Goal: Navigation & Orientation: Find specific page/section

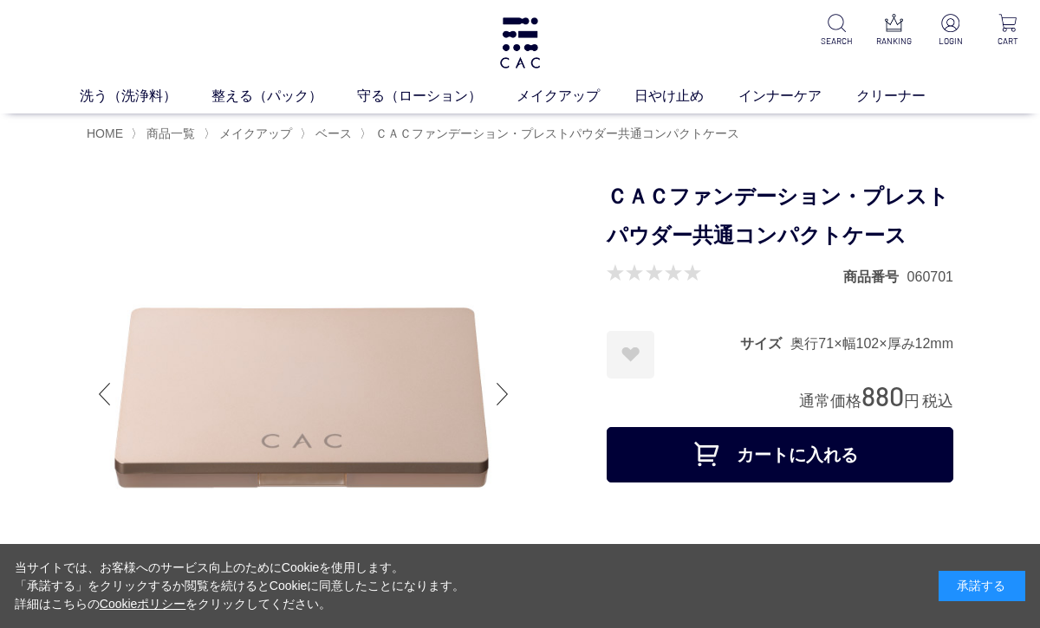
click at [550, 362] on div at bounding box center [347, 397] width 520 height 439
click at [549, 384] on div at bounding box center [347, 397] width 520 height 439
click at [562, 361] on div at bounding box center [347, 397] width 520 height 439
click at [421, 464] on img at bounding box center [303, 394] width 433 height 433
click at [488, 283] on img at bounding box center [303, 394] width 433 height 433
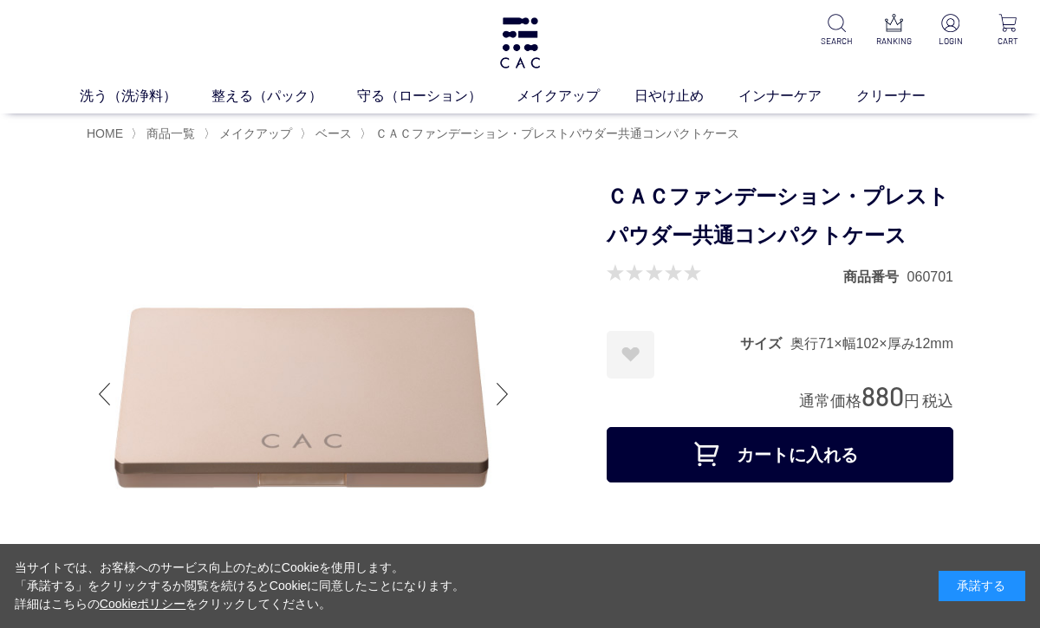
click at [574, 338] on div at bounding box center [347, 397] width 520 height 439
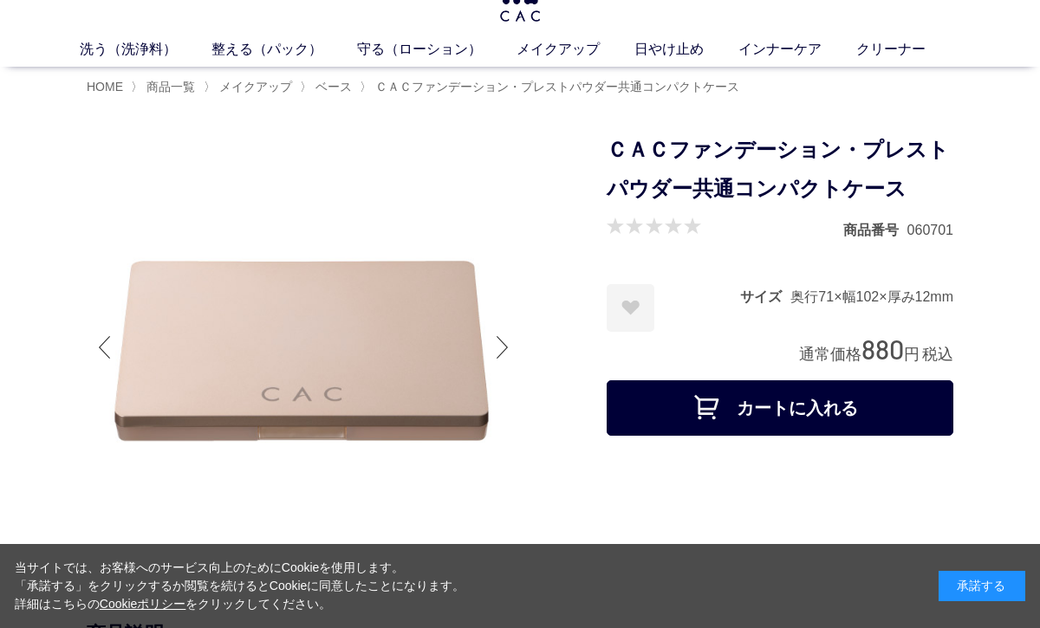
scroll to position [128, 0]
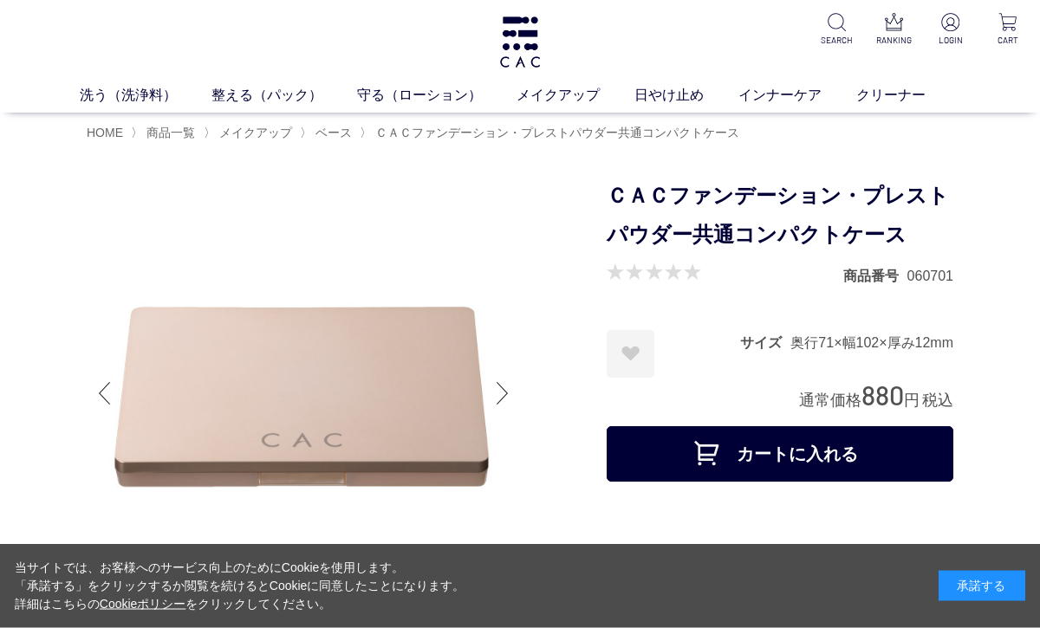
scroll to position [0, 0]
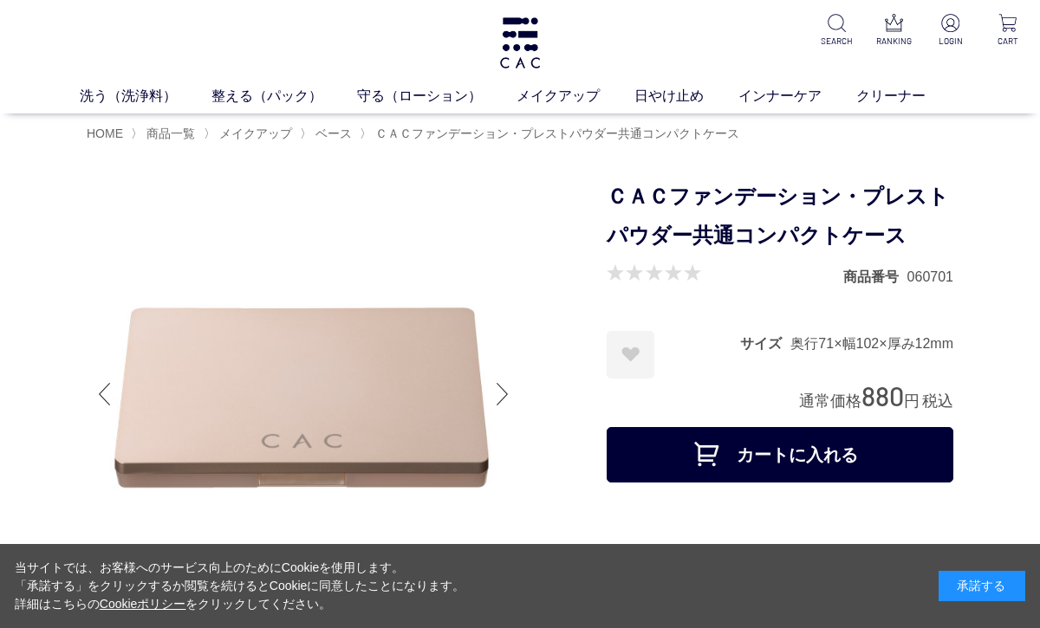
click at [608, 137] on span "ＣＡＣファンデーション・プレストパウダー共通コンパクトケース" at bounding box center [557, 134] width 364 height 14
click at [829, 145] on div "HOME 〉 商品一覧 〉 メイクアップ 〉 ベース 〉 ＣＡＣファンデーション・プレストパウダー共通コンパクトケース" at bounding box center [520, 133] width 867 height 38
click at [739, 134] on span "ＣＡＣファンデーション・プレストパウダー共通コンパクトケース" at bounding box center [557, 134] width 364 height 14
click at [946, 100] on link "クリーナー" at bounding box center [908, 96] width 104 height 21
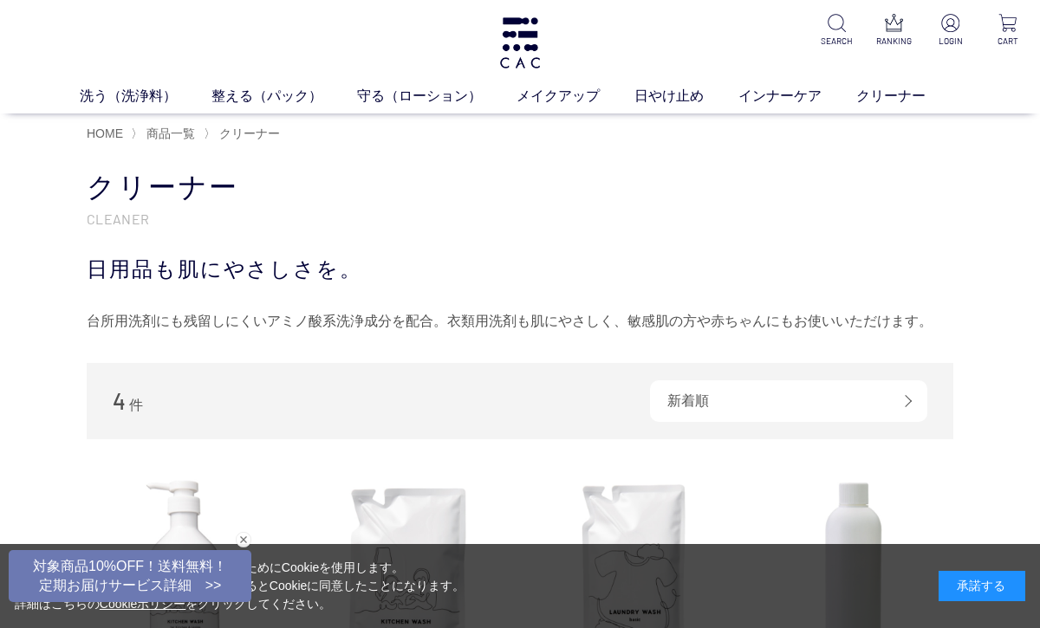
click at [947, 97] on link "クリーナー" at bounding box center [908, 96] width 104 height 21
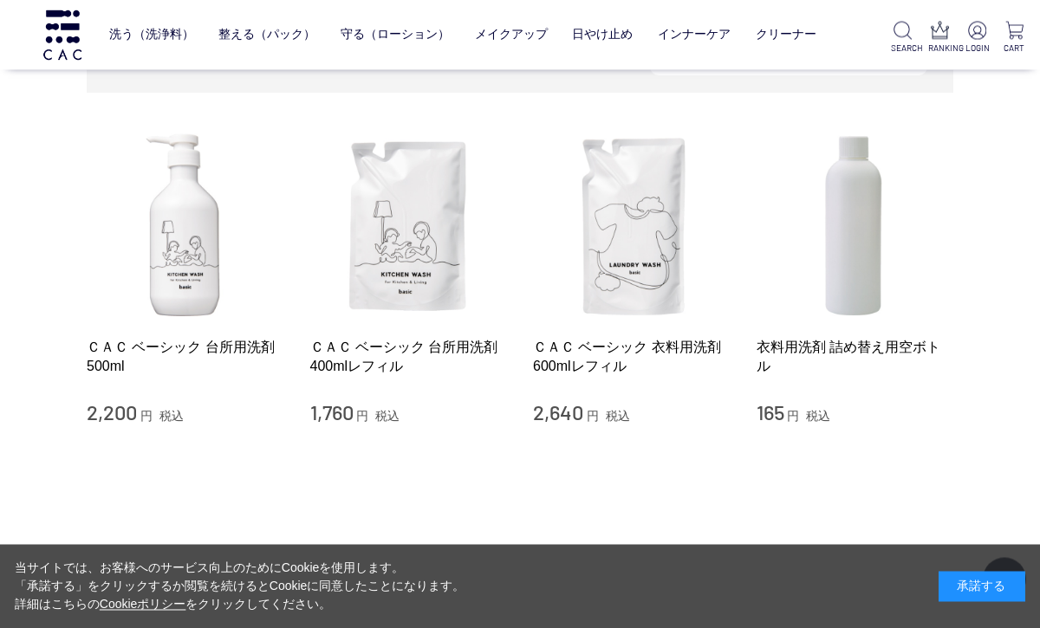
scroll to position [233, 0]
click at [514, 44] on link "メイクアップ" at bounding box center [511, 34] width 73 height 41
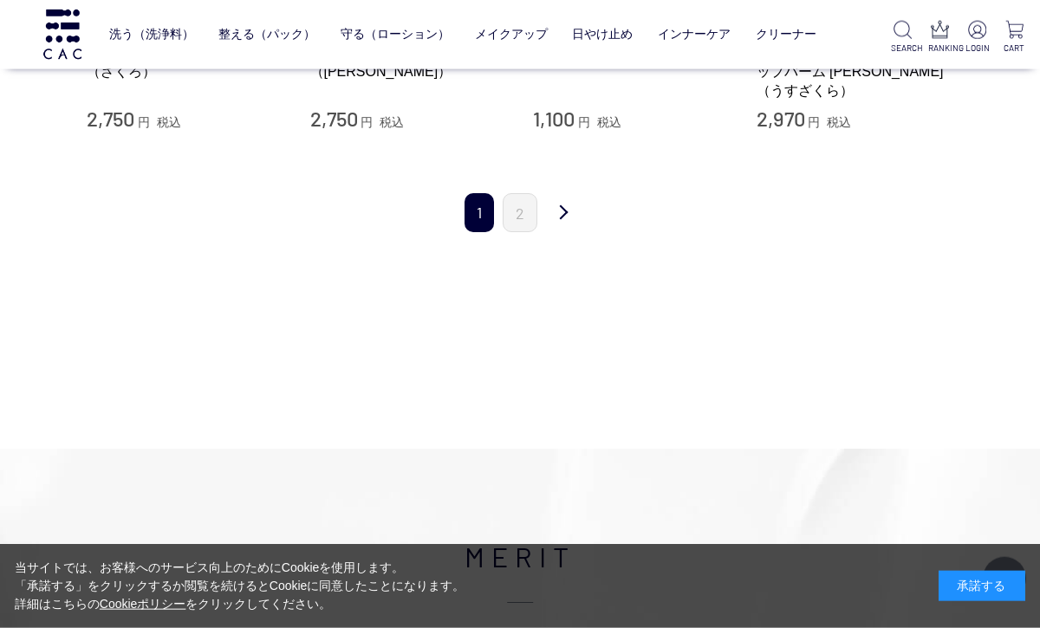
scroll to position [2230, 0]
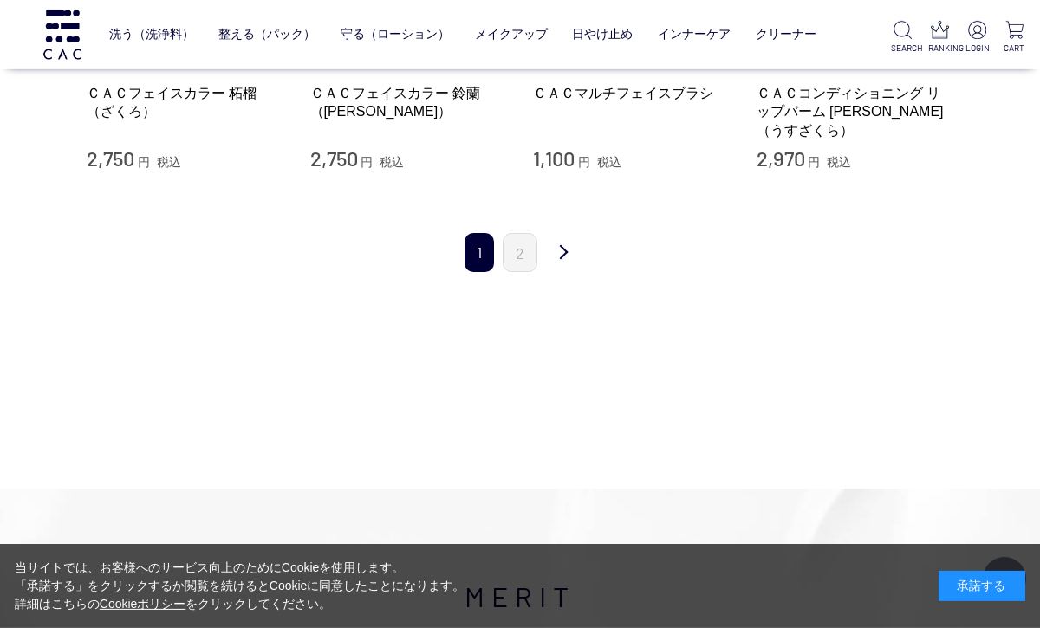
click at [524, 241] on link "2" at bounding box center [520, 252] width 35 height 39
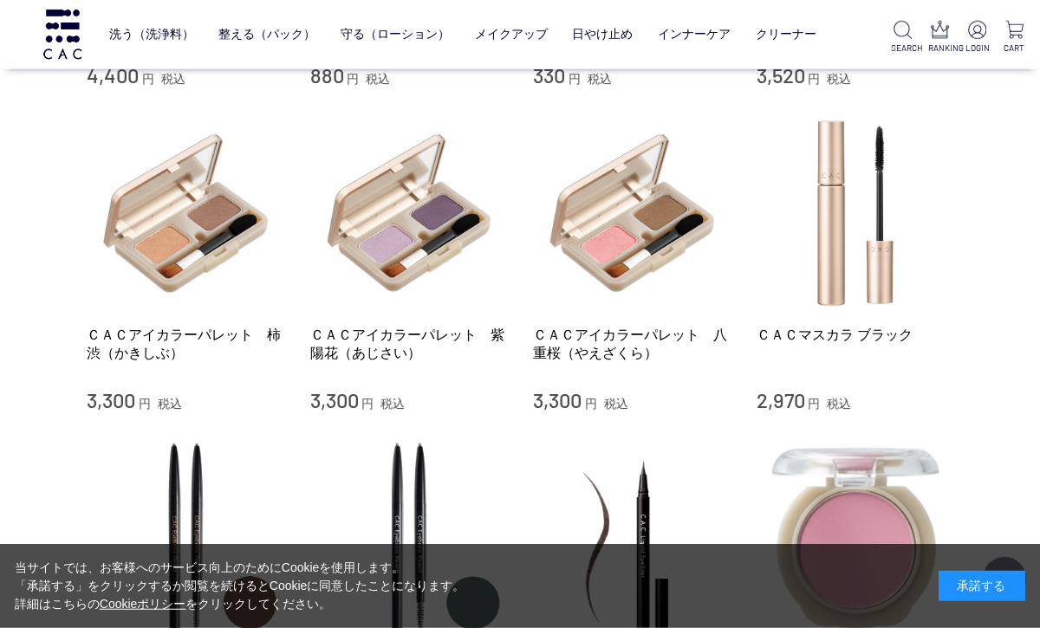
scroll to position [1285, 0]
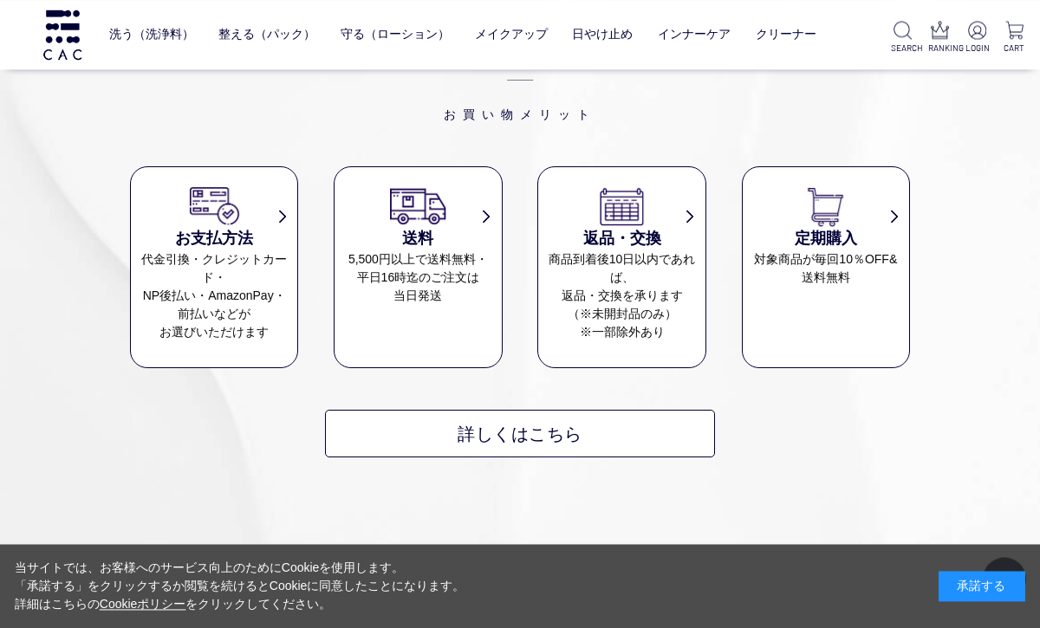
scroll to position [1011, 0]
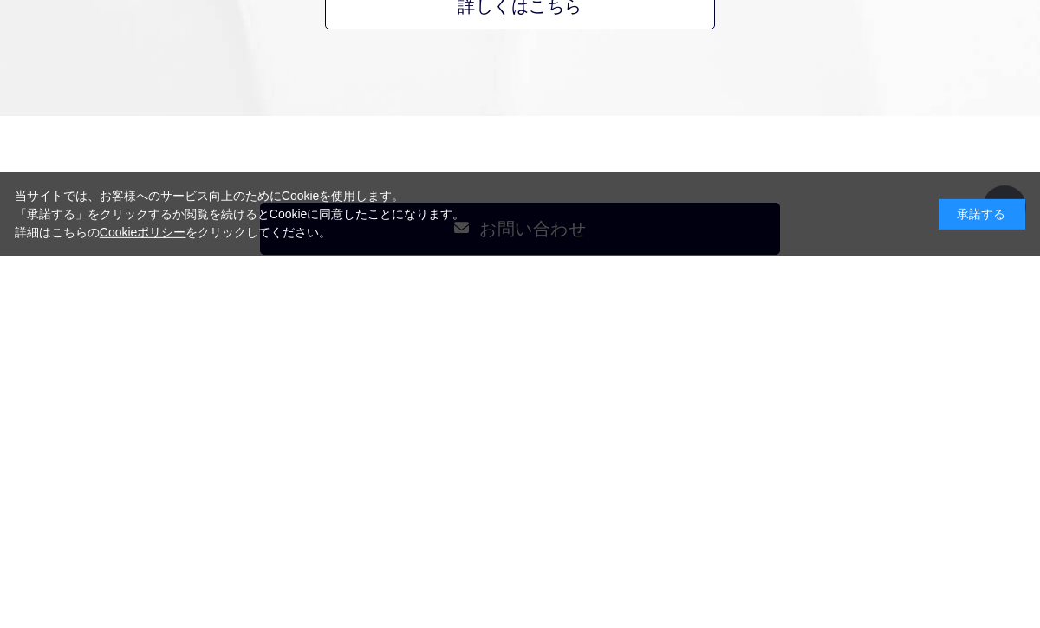
scroll to position [1068, 0]
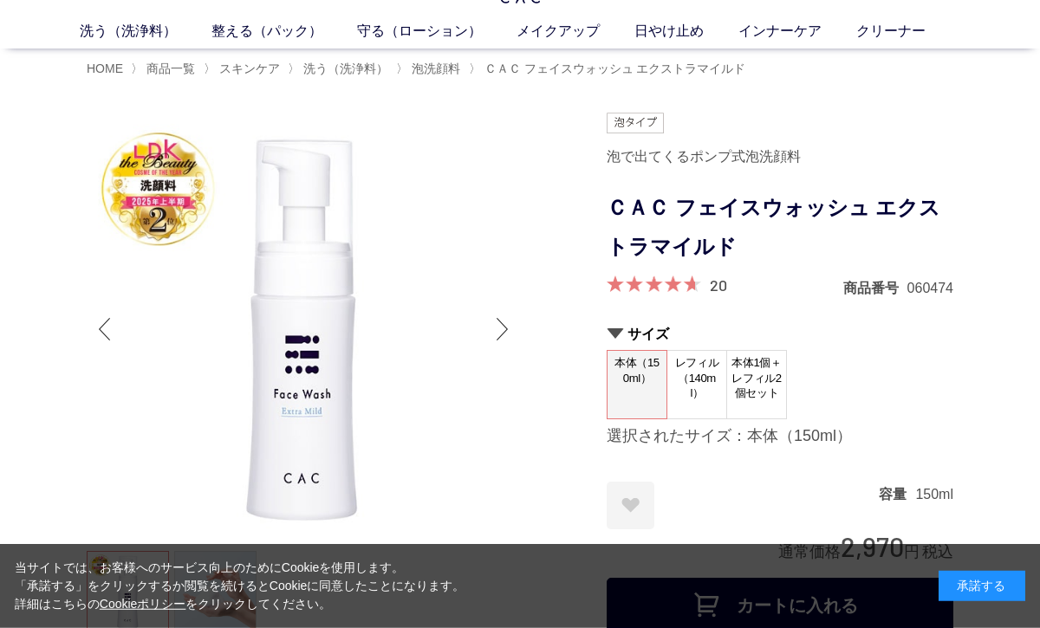
scroll to position [56, 0]
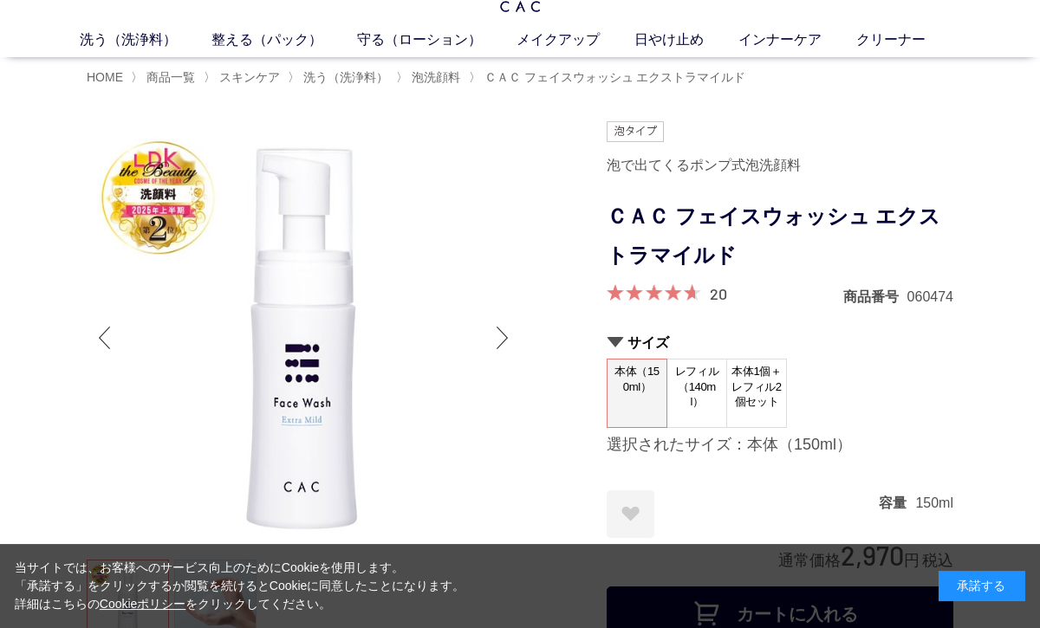
click at [548, 491] on div at bounding box center [347, 598] width 520 height 954
click at [531, 133] on div at bounding box center [347, 598] width 520 height 954
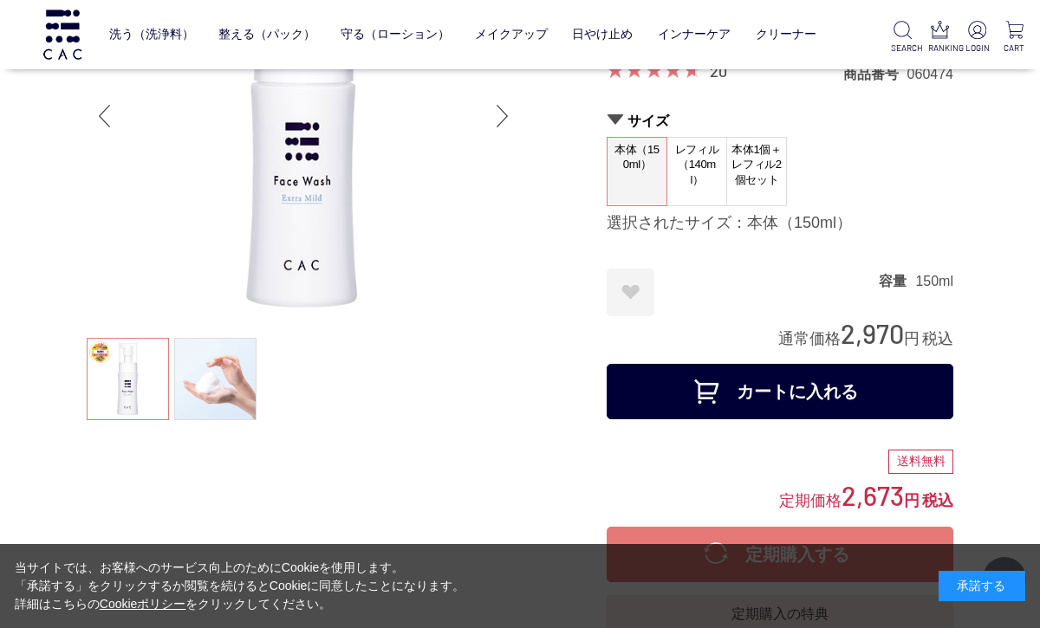
scroll to position [176, 0]
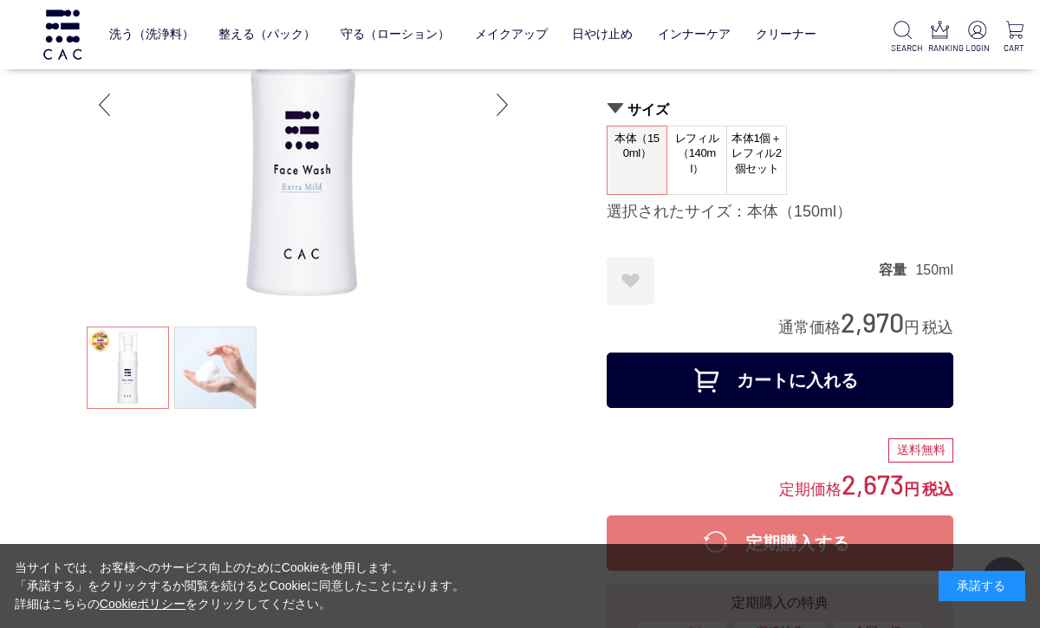
click at [121, 374] on ul at bounding box center [303, 370] width 433 height 87
click at [140, 373] on ul at bounding box center [303, 370] width 433 height 87
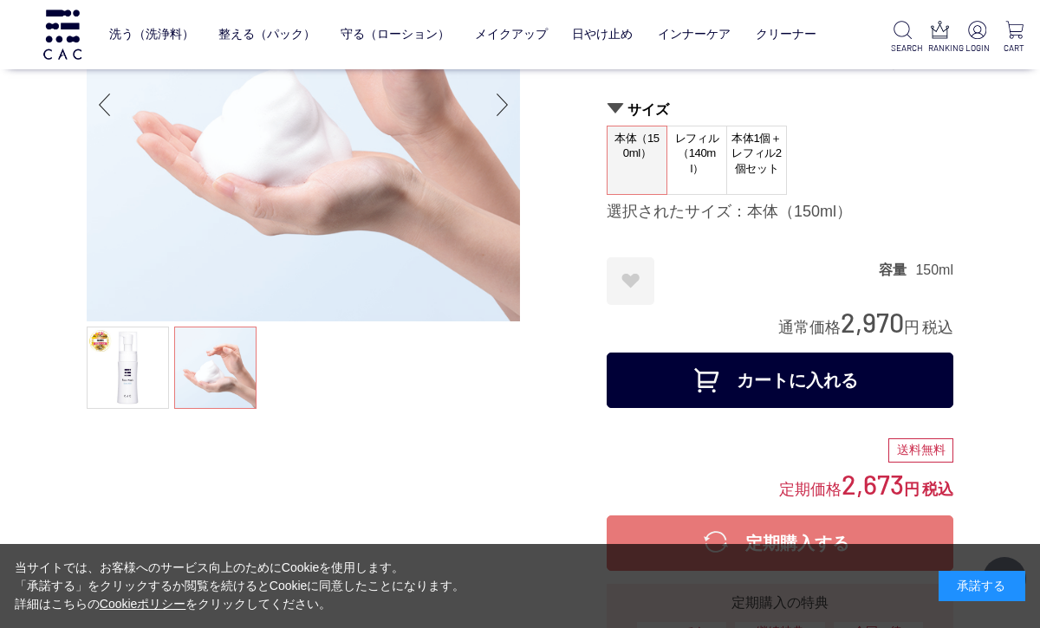
click at [110, 112] on div "Previous slide" at bounding box center [104, 104] width 35 height 69
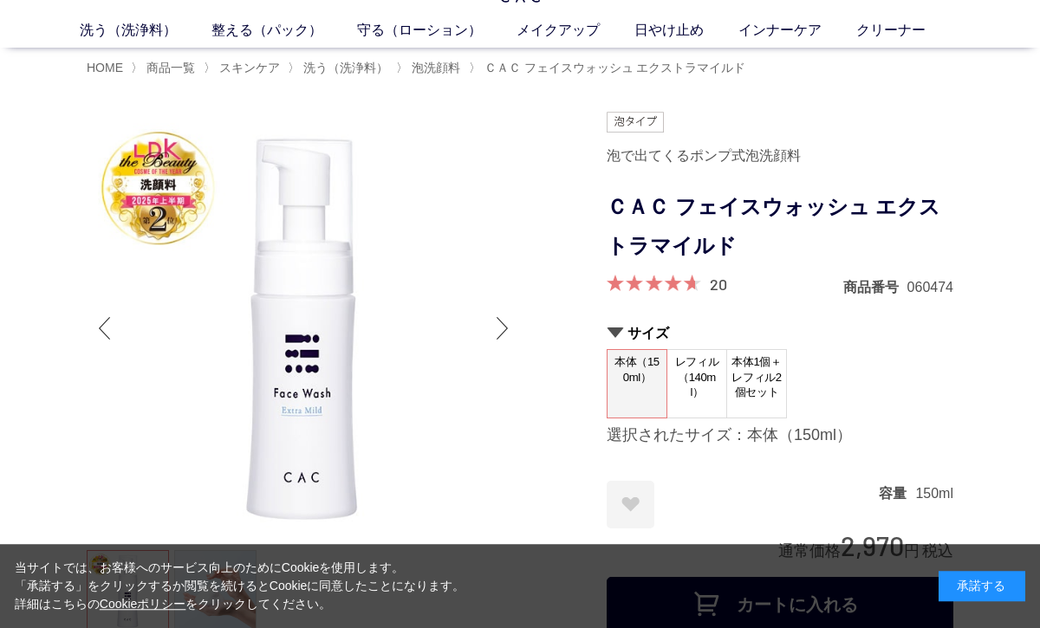
scroll to position [66, 0]
click at [564, 400] on div at bounding box center [347, 589] width 520 height 954
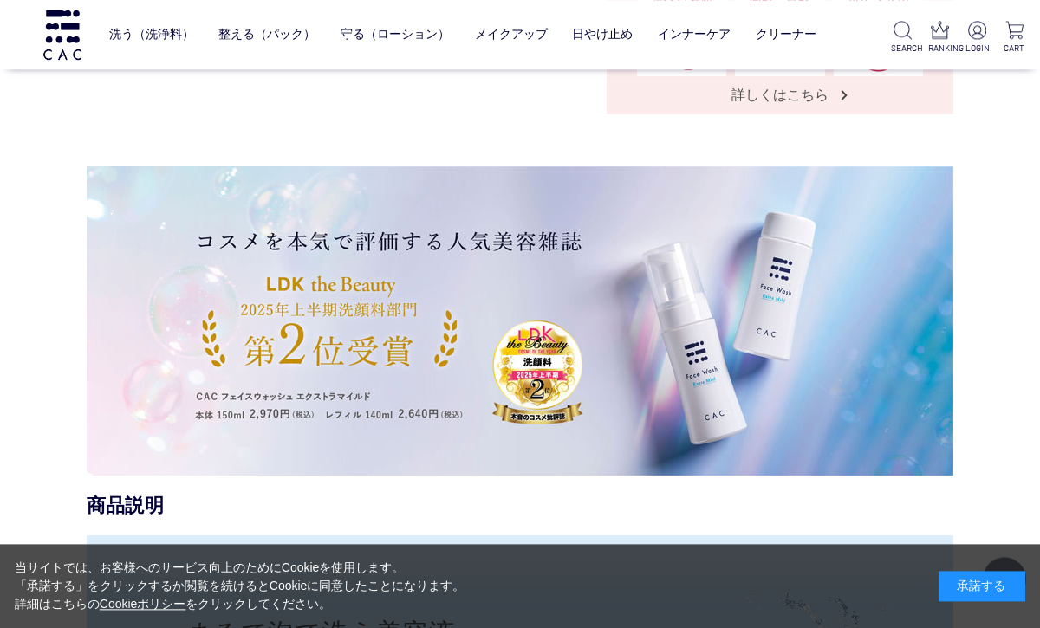
scroll to position [904, 0]
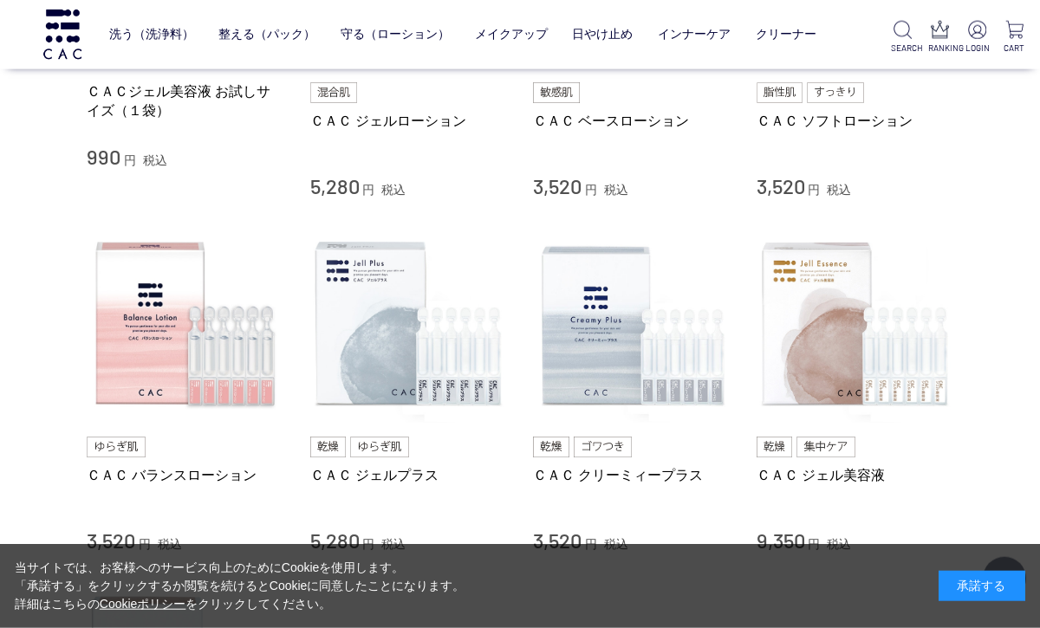
scroll to position [556, 0]
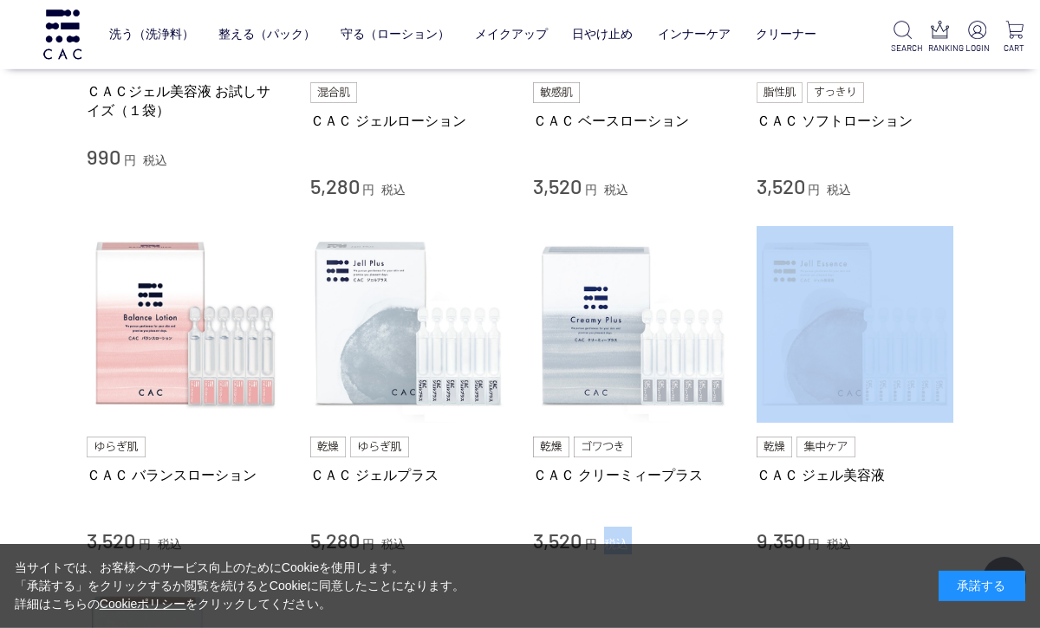
click at [975, 450] on div "買い物かご 買い物かご内の商品 買い物かごは空です... カテゴリから探す 商品一覧 スキンケア 洗う（洗浄料） 整える（パック） 守る（ローション） 保湿化…" at bounding box center [520, 282] width 919 height 1565
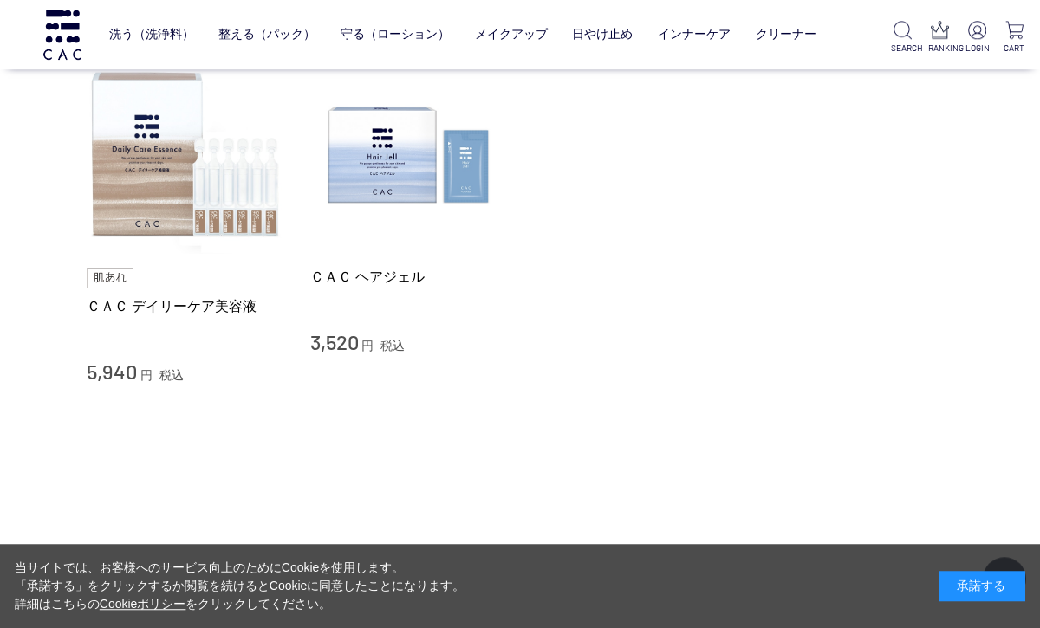
scroll to position [1131, 0]
